Goal: Information Seeking & Learning: Learn about a topic

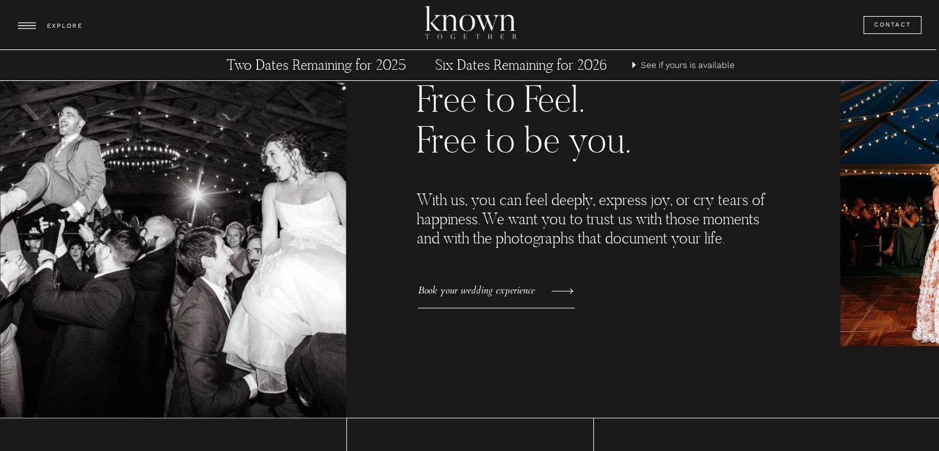
scroll to position [752, 0]
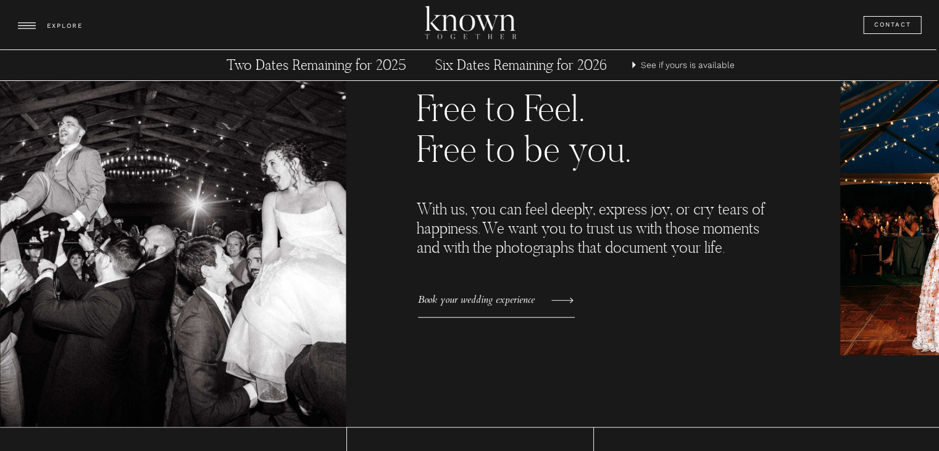
click at [530, 68] on h3 "Six Dates Remaining for 2026" at bounding box center [521, 65] width 230 height 19
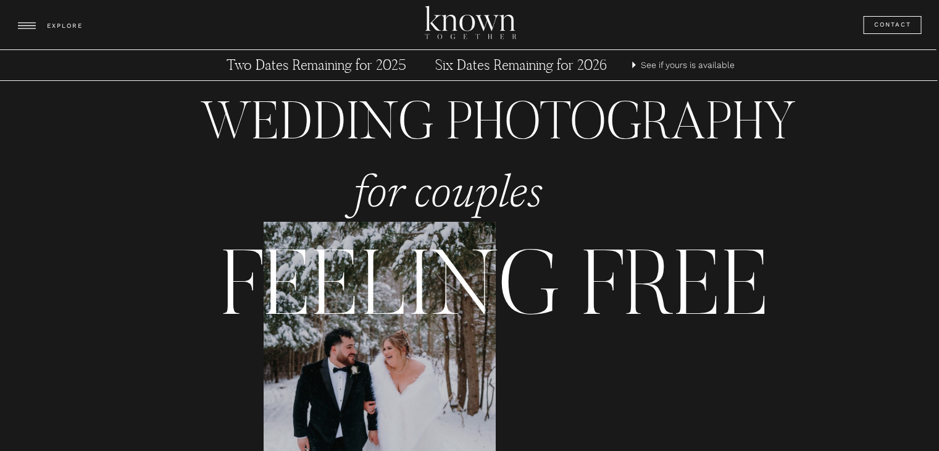
scroll to position [752, 0]
